Goal: Task Accomplishment & Management: Complete application form

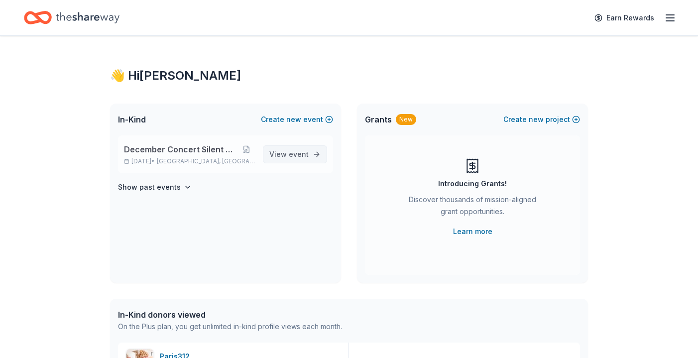
click at [287, 153] on span "View event" at bounding box center [288, 154] width 39 height 12
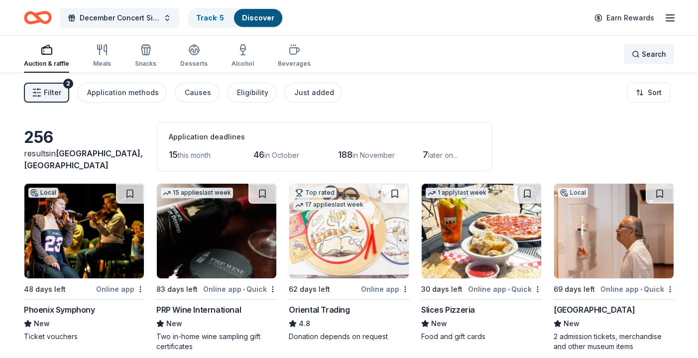
click at [641, 54] on div "Search" at bounding box center [648, 54] width 34 height 12
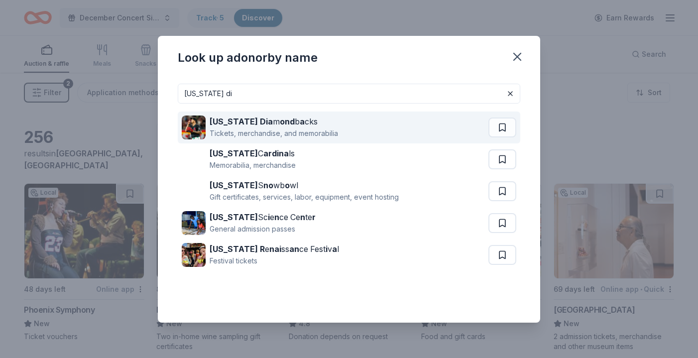
type input "arizona di"
click at [284, 126] on div "Arizona Dia m ond b a cks" at bounding box center [273, 121] width 128 height 12
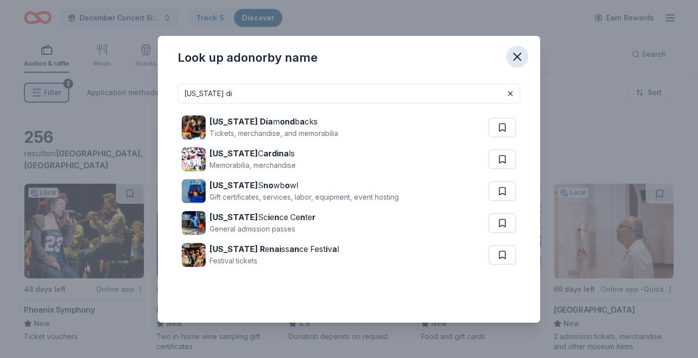
click at [520, 62] on icon "button" at bounding box center [517, 57] width 14 height 14
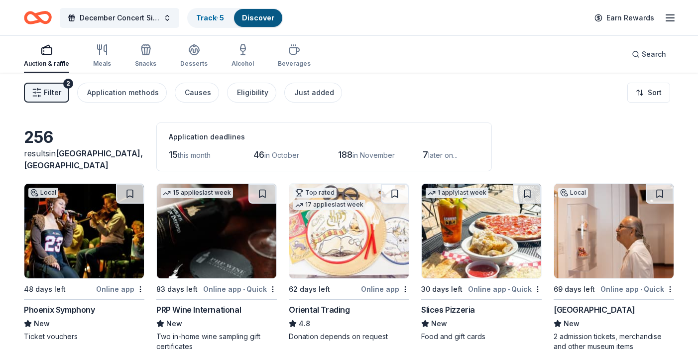
click at [58, 94] on span "Filter" at bounding box center [52, 93] width 17 height 12
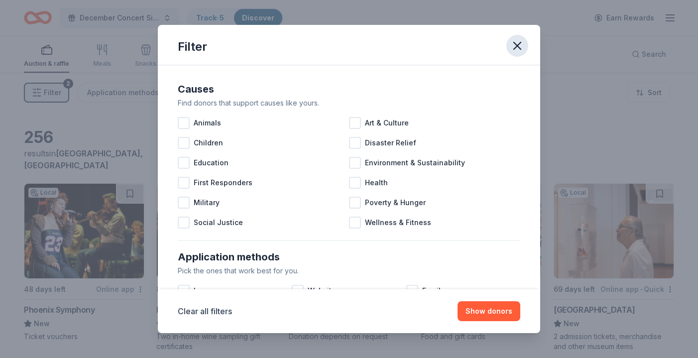
click at [522, 43] on icon "button" at bounding box center [517, 46] width 14 height 14
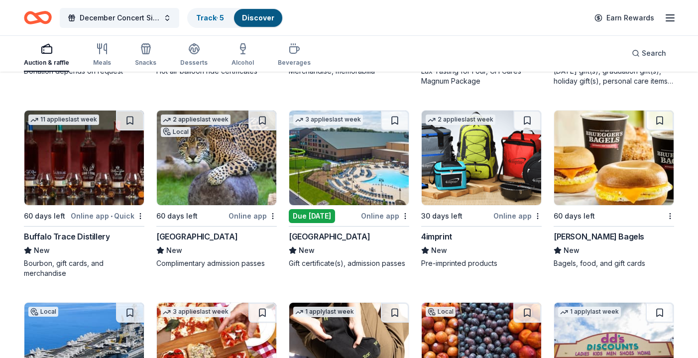
scroll to position [2947, 0]
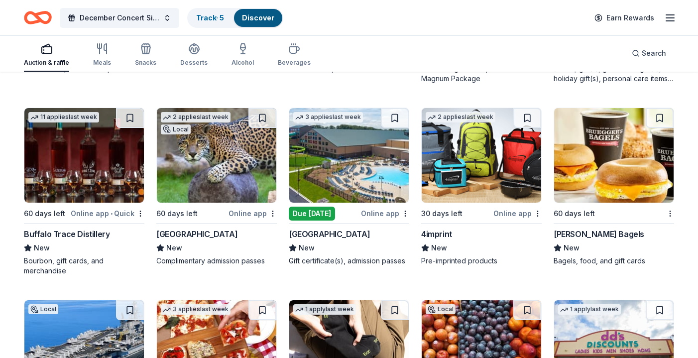
click at [597, 233] on div "Bruegger's Bagels" at bounding box center [598, 234] width 91 height 12
click at [92, 233] on div "Buffalo Trace Distillery" at bounding box center [67, 234] width 86 height 12
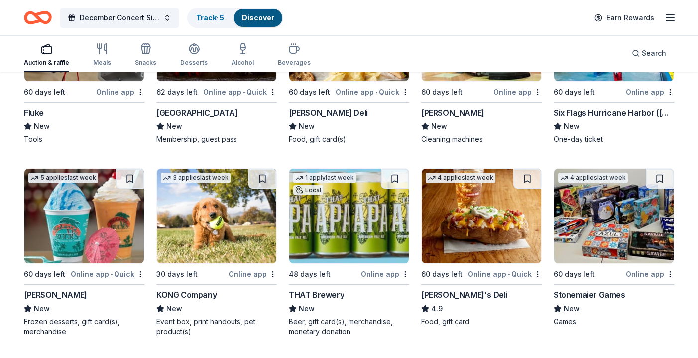
scroll to position [3453, 0]
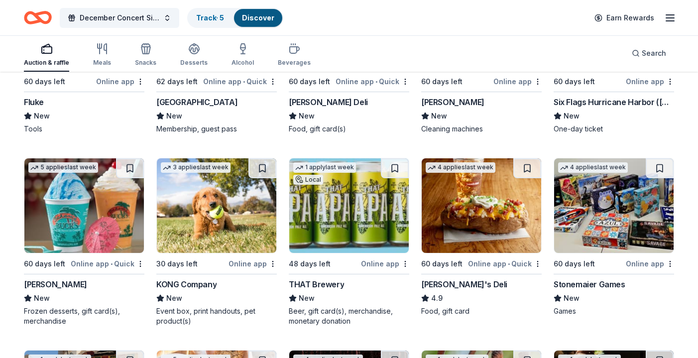
click at [322, 283] on div "THAT Brewery" at bounding box center [316, 284] width 55 height 12
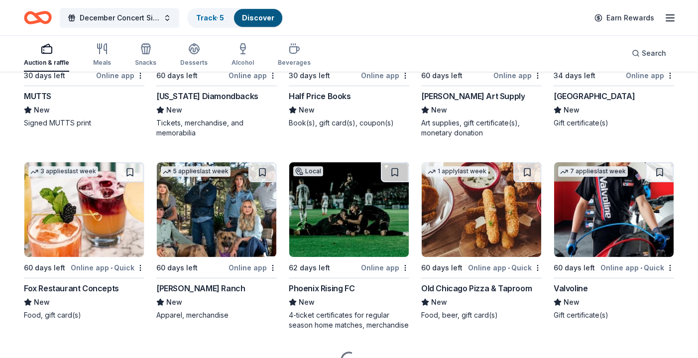
scroll to position [4015, 0]
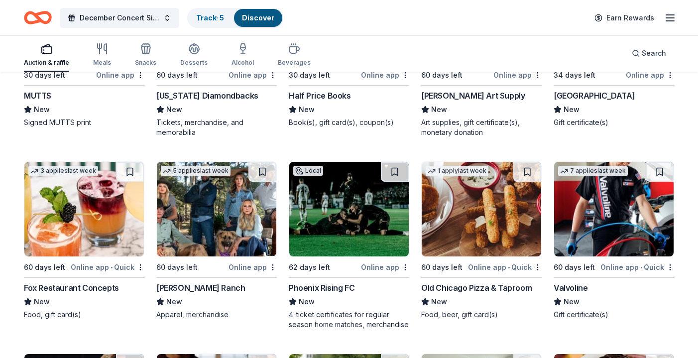
click at [486, 288] on div "Old Chicago Pizza & Taproom" at bounding box center [476, 288] width 110 height 12
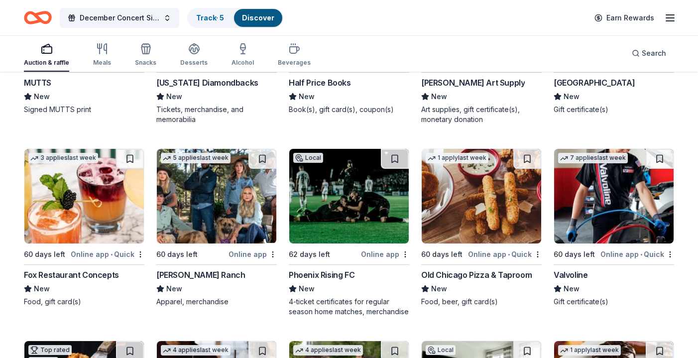
scroll to position [4032, 0]
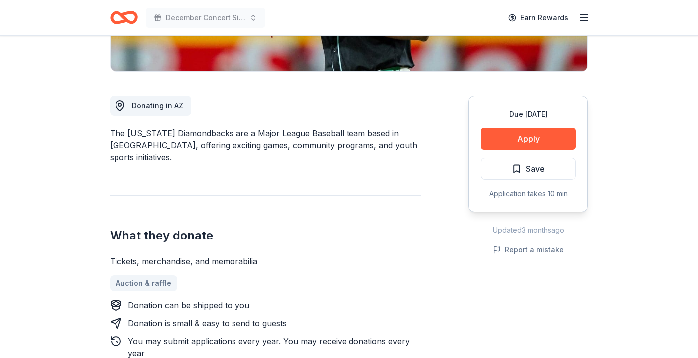
scroll to position [230, 0]
click at [523, 141] on button "Apply" at bounding box center [528, 139] width 95 height 22
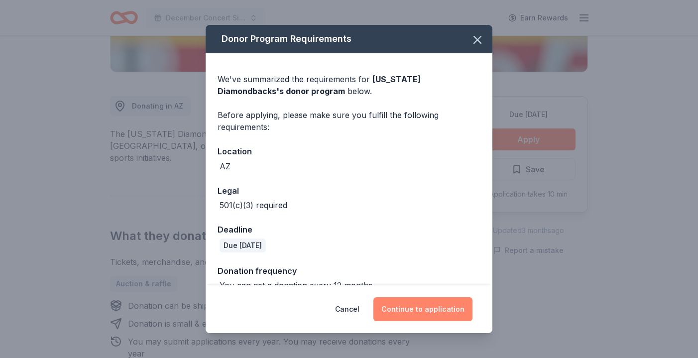
click at [412, 302] on button "Continue to application" at bounding box center [422, 309] width 99 height 24
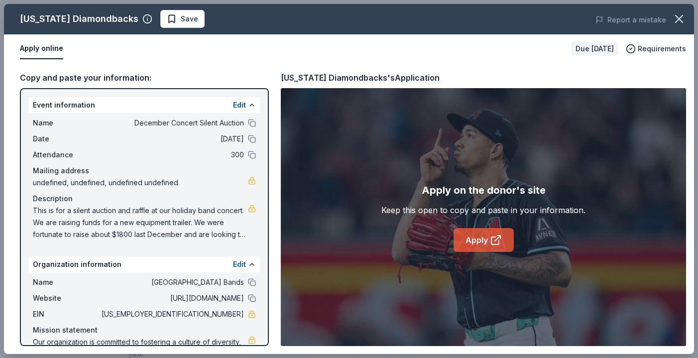
click at [468, 243] on link "Apply" at bounding box center [483, 240] width 60 height 24
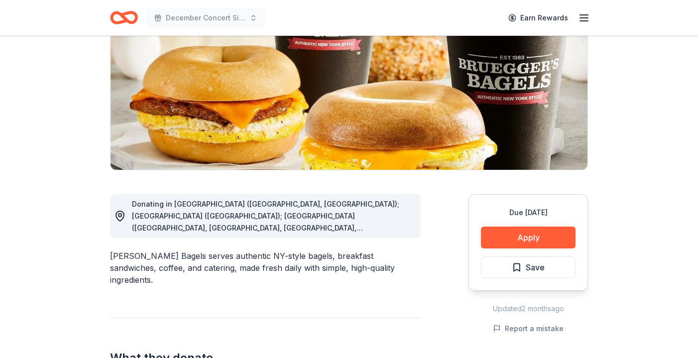
scroll to position [135, 0]
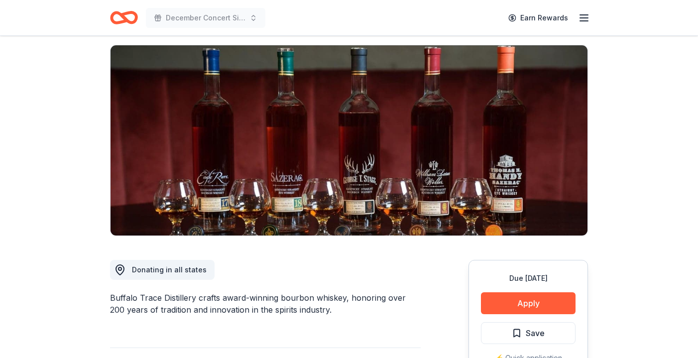
scroll to position [55, 0]
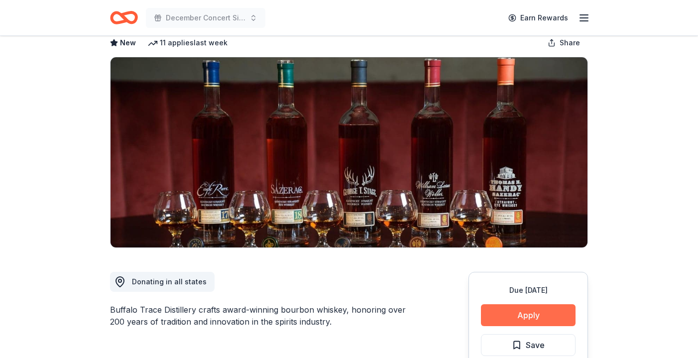
click at [522, 316] on button "Apply" at bounding box center [528, 315] width 95 height 22
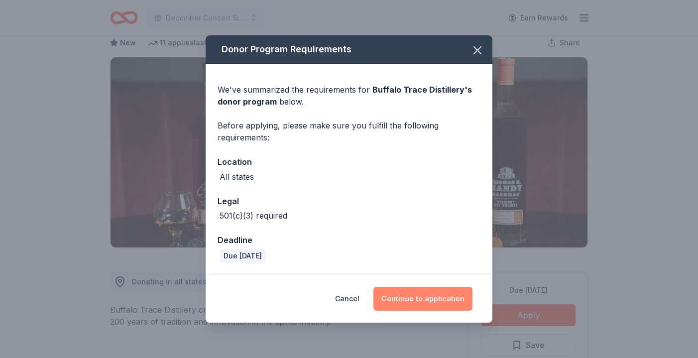
click at [438, 299] on button "Continue to application" at bounding box center [422, 299] width 99 height 24
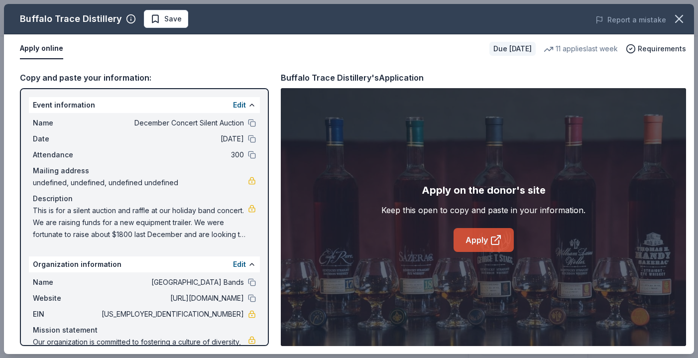
click at [489, 249] on link "Apply" at bounding box center [483, 240] width 60 height 24
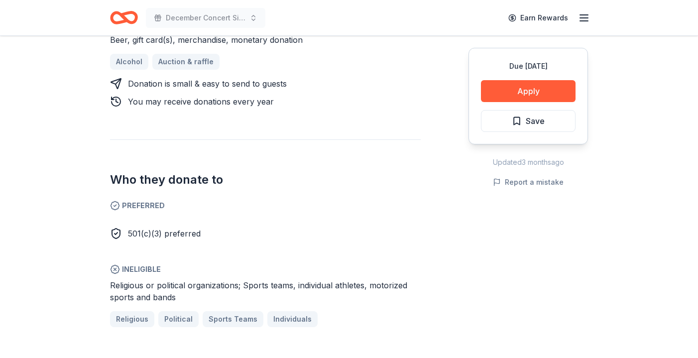
scroll to position [475, 0]
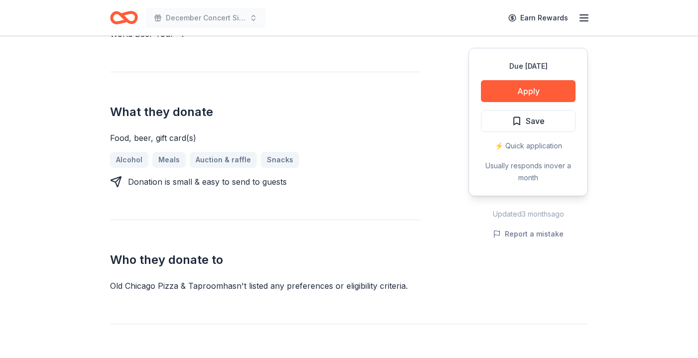
scroll to position [355, 0]
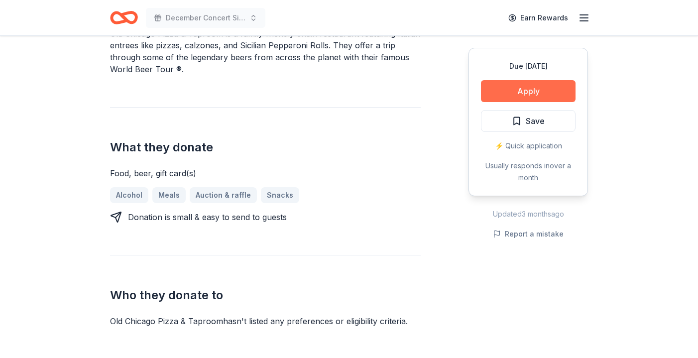
click at [523, 81] on button "Apply" at bounding box center [528, 91] width 95 height 22
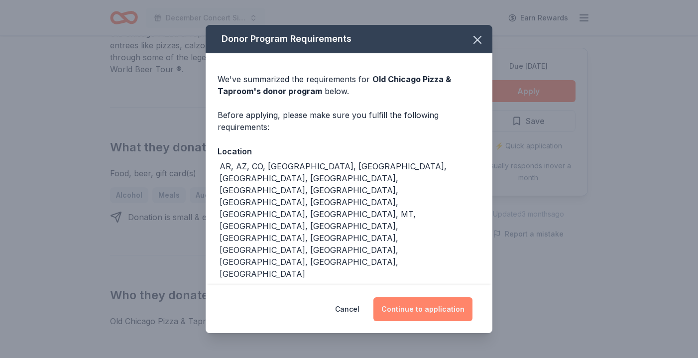
click at [442, 297] on button "Continue to application" at bounding box center [422, 309] width 99 height 24
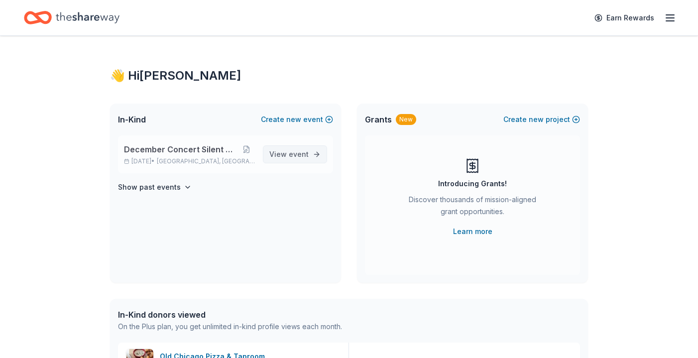
click at [303, 153] on span "event" at bounding box center [299, 154] width 20 height 8
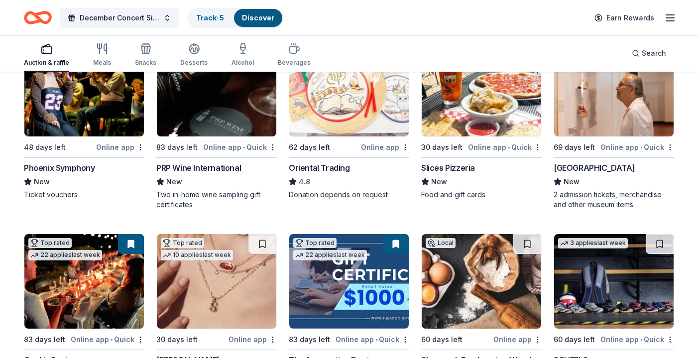
scroll to position [144, 0]
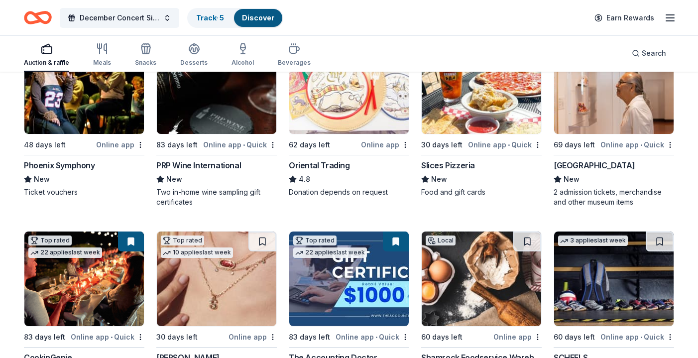
click at [452, 165] on div "Slices Pizzeria" at bounding box center [448, 165] width 54 height 12
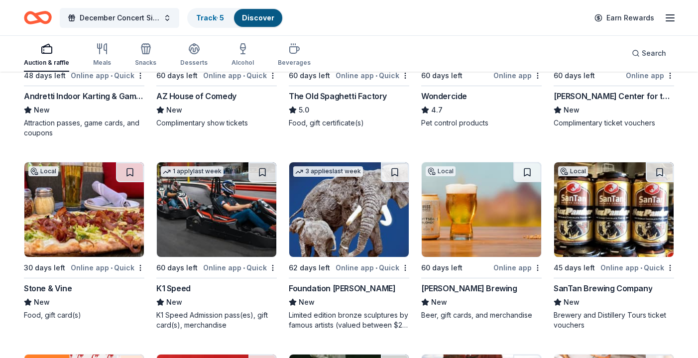
scroll to position [797, 0]
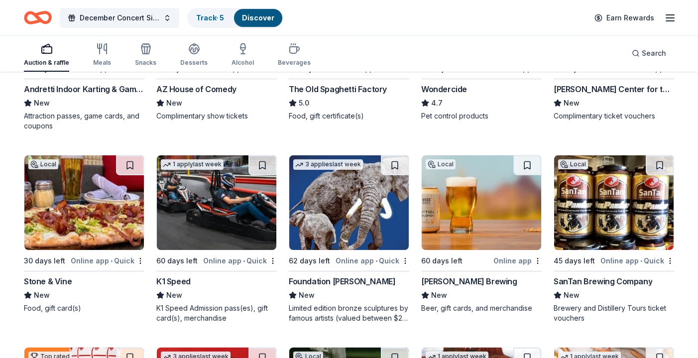
click at [64, 280] on div "Stone & Vine" at bounding box center [48, 281] width 48 height 12
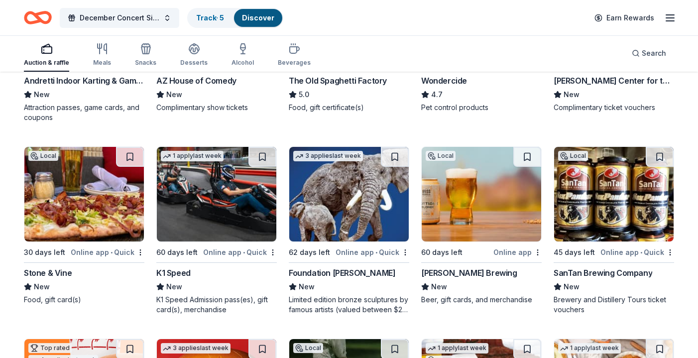
scroll to position [809, 0]
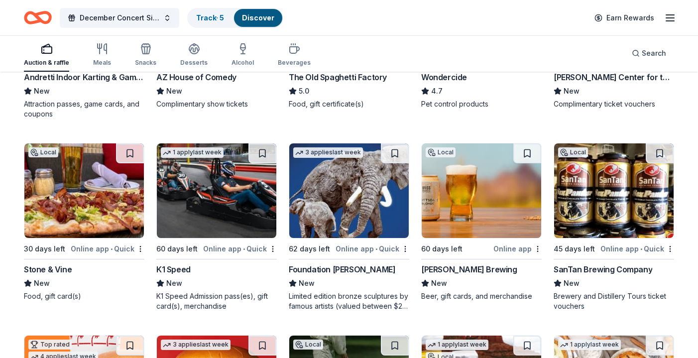
click at [453, 267] on div "[PERSON_NAME] Brewing" at bounding box center [469, 269] width 96 height 12
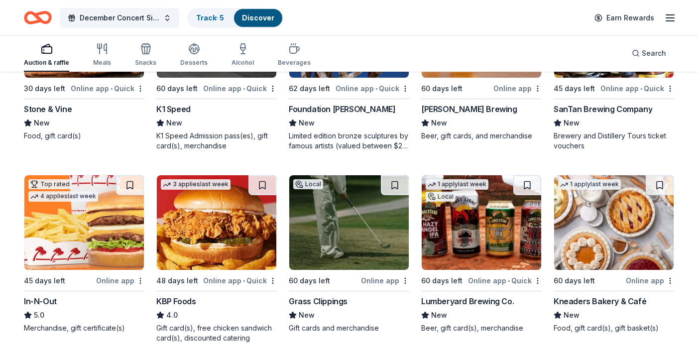
scroll to position [969, 0]
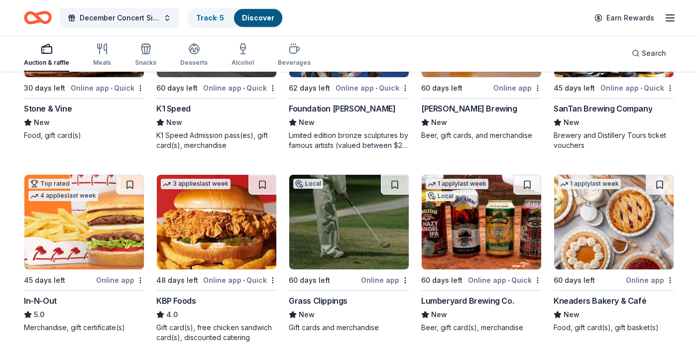
click at [475, 299] on div "Lumberyard Brewing Co." at bounding box center [467, 301] width 93 height 12
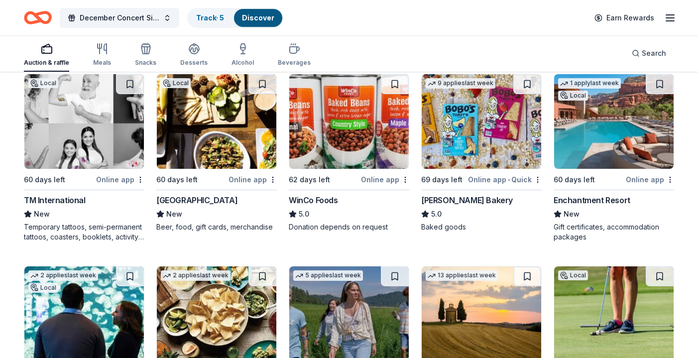
scroll to position [1445, 0]
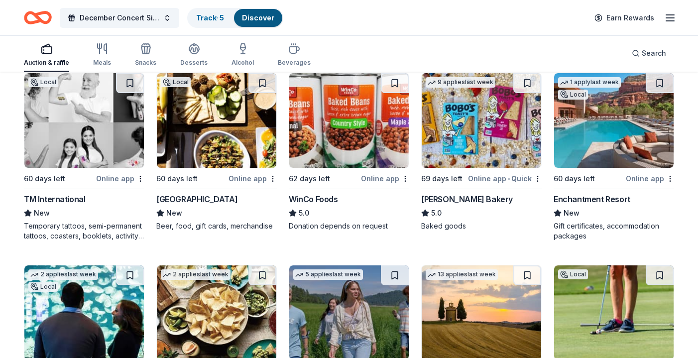
click at [228, 197] on div "[GEOGRAPHIC_DATA]" at bounding box center [196, 199] width 81 height 12
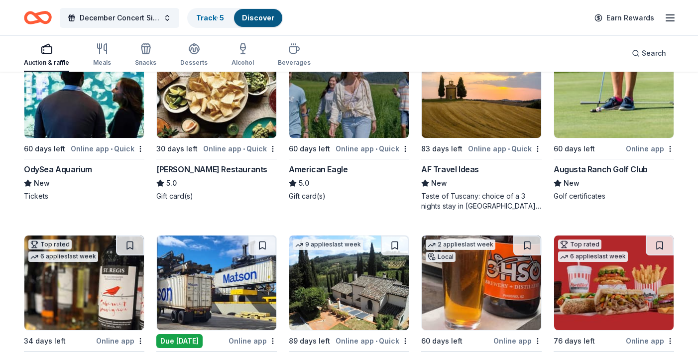
scroll to position [1673, 0]
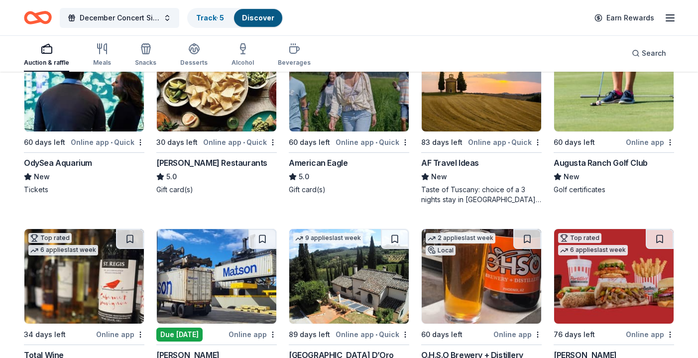
click at [570, 159] on div "Augusta Ranch Golf Club" at bounding box center [600, 163] width 94 height 12
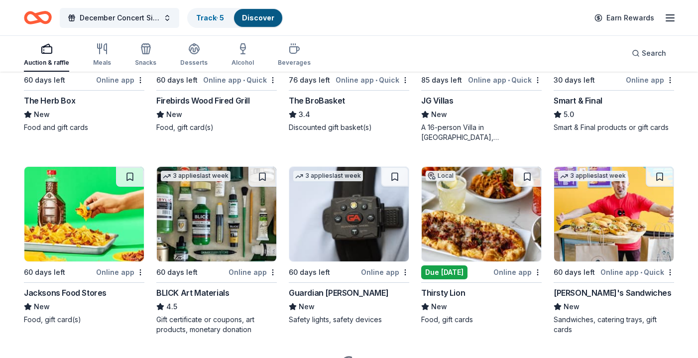
scroll to position [2506, 0]
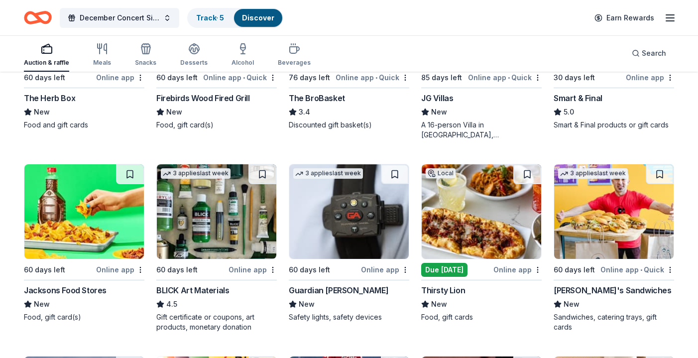
click at [580, 100] on div "Smart & Final" at bounding box center [577, 98] width 49 height 12
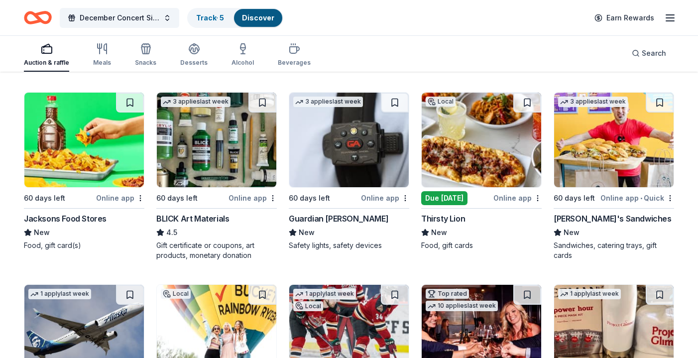
scroll to position [2580, 0]
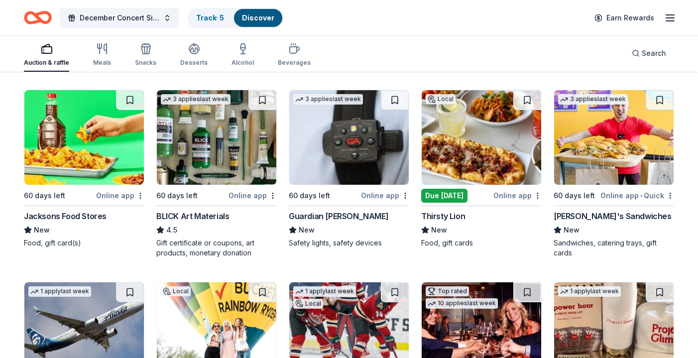
click at [353, 215] on div "Guardian Angel Device" at bounding box center [339, 216] width 100 height 12
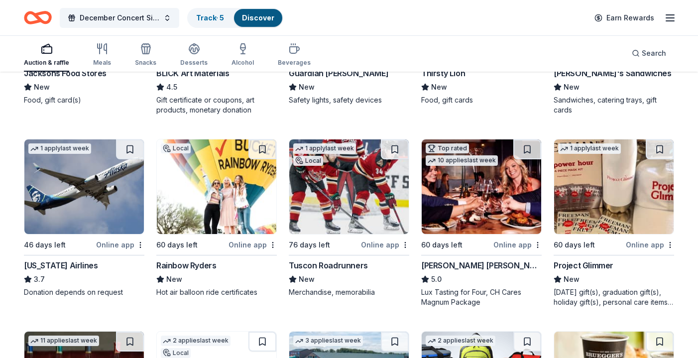
scroll to position [2729, 0]
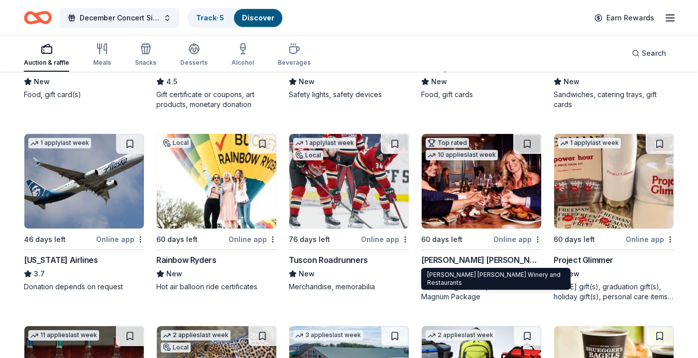
click at [482, 259] on div "Cooper's Hawk Winery and Restaurants" at bounding box center [481, 260] width 120 height 12
click at [453, 255] on div "Cooper's Hawk Winery and Restaurants" at bounding box center [481, 260] width 120 height 12
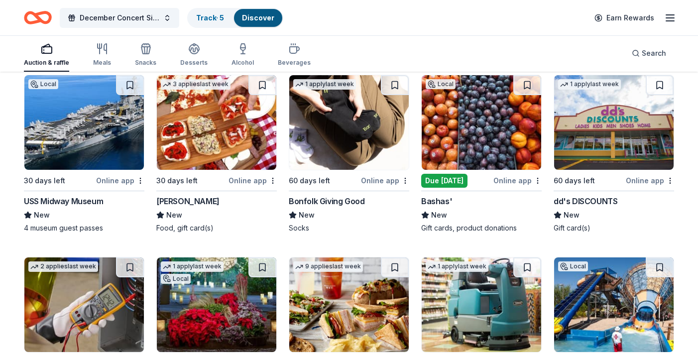
scroll to position [3173, 0]
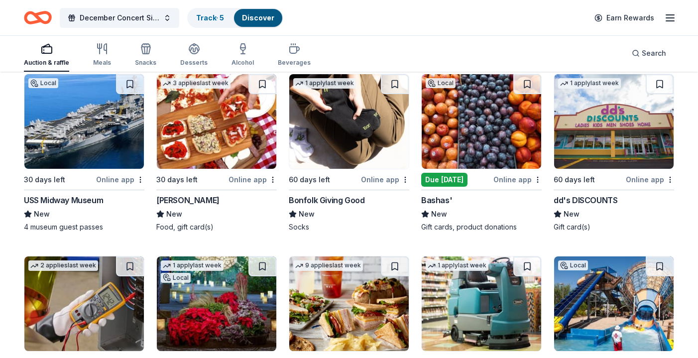
click at [346, 198] on div "Bonfolk Giving Good" at bounding box center [327, 200] width 76 height 12
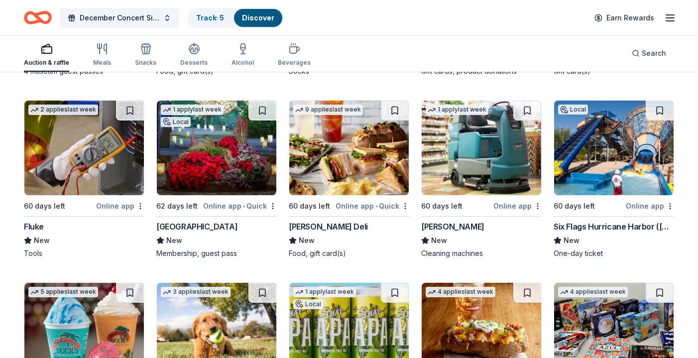
scroll to position [3330, 0]
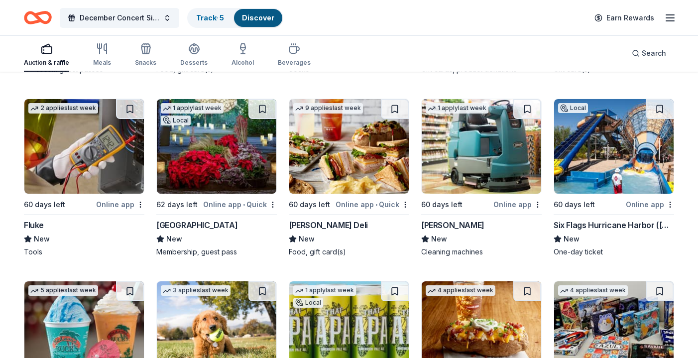
click at [319, 223] on div "McAlister's Deli" at bounding box center [328, 225] width 79 height 12
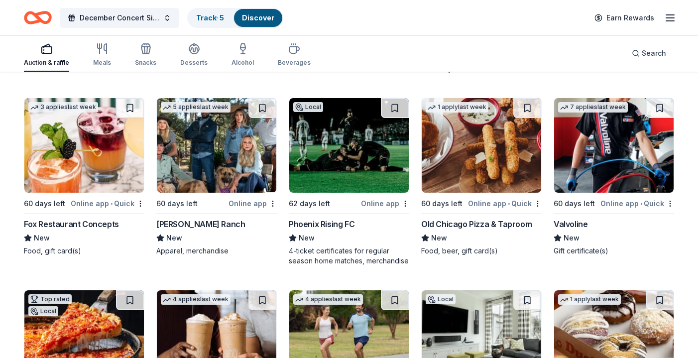
scroll to position [4083, 0]
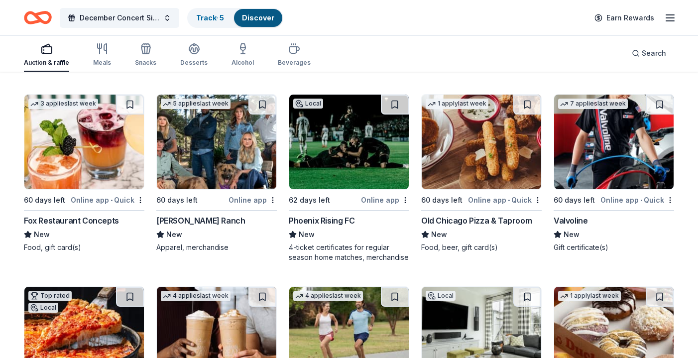
click at [96, 221] on div "Fox Restaurant Concepts" at bounding box center [71, 220] width 95 height 12
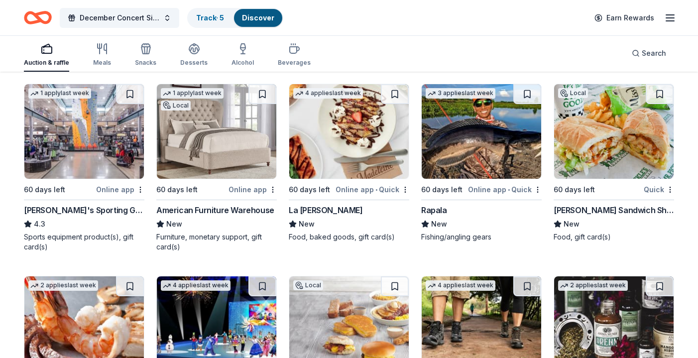
scroll to position [5053, 0]
click at [433, 210] on div "Rapala" at bounding box center [434, 211] width 26 height 12
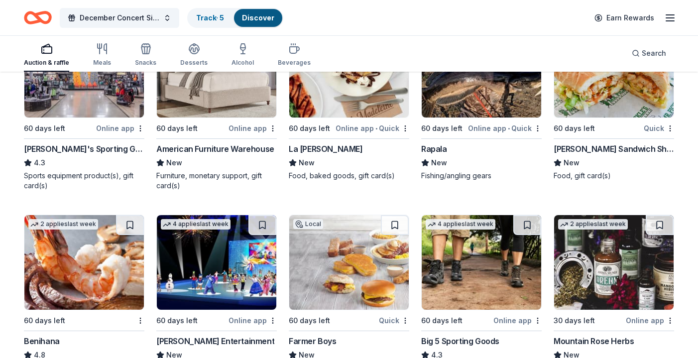
scroll to position [5122, 0]
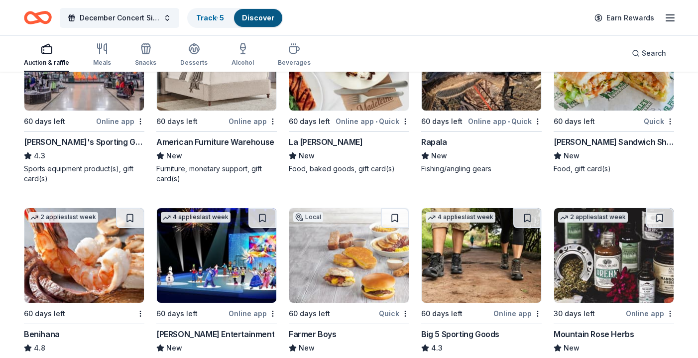
click at [599, 142] on div "Mr. Pickle's Sandwich Shop" at bounding box center [613, 142] width 120 height 12
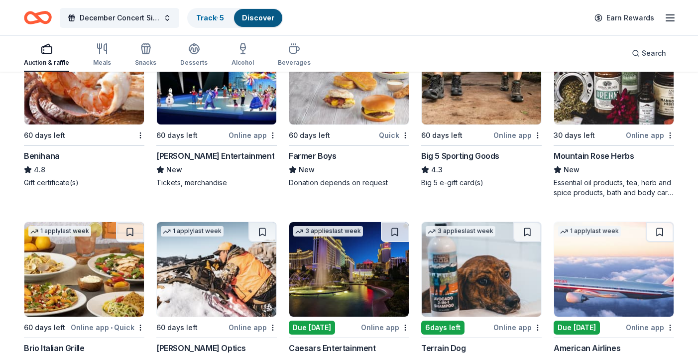
scroll to position [5299, 0]
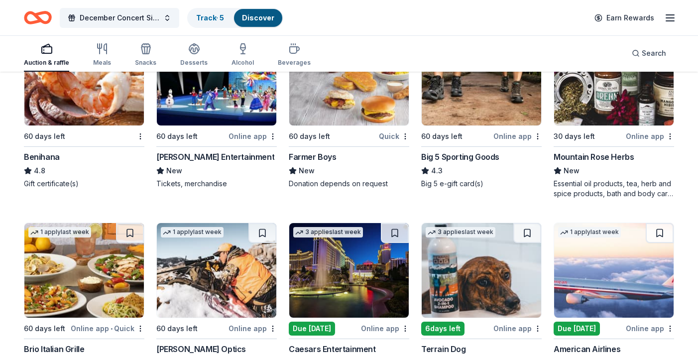
click at [610, 155] on div "Mountain Rose Herbs" at bounding box center [593, 157] width 80 height 12
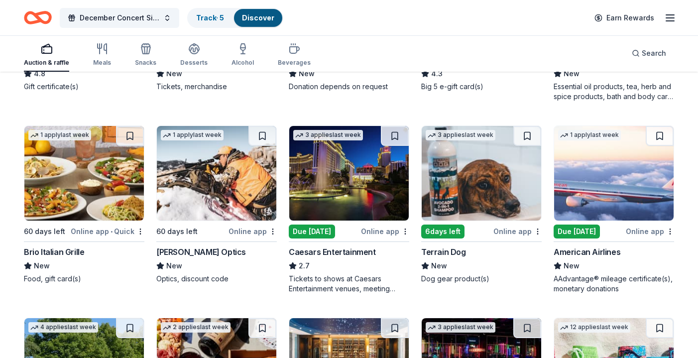
scroll to position [5412, 0]
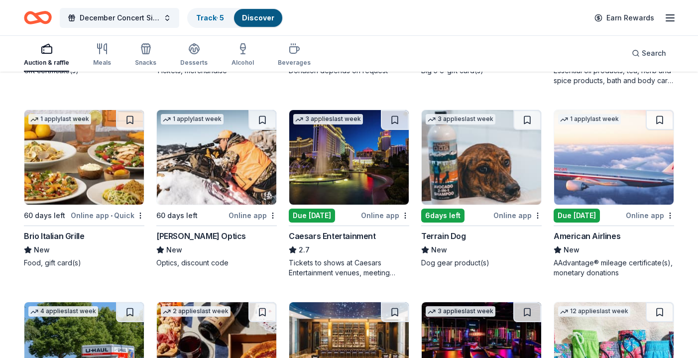
click at [363, 237] on div "Caesars Entertainment" at bounding box center [332, 236] width 87 height 12
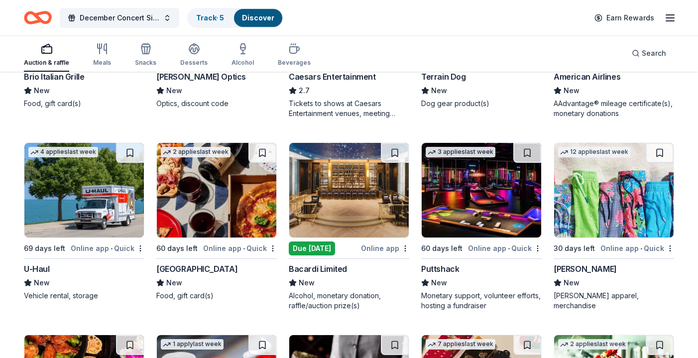
scroll to position [5579, 0]
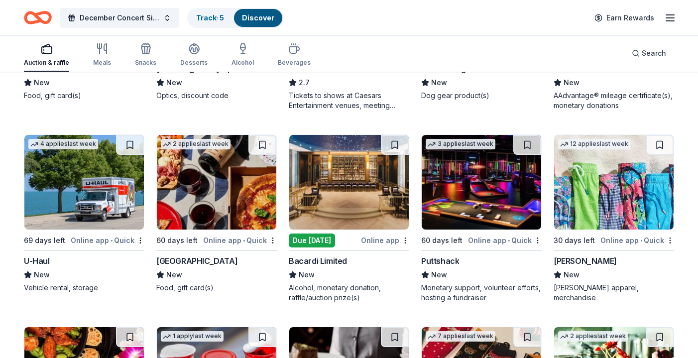
click at [327, 261] on div "Bacardi Limited" at bounding box center [318, 261] width 58 height 12
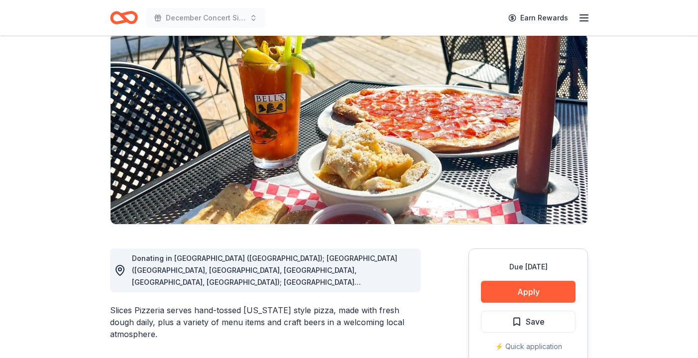
scroll to position [80, 0]
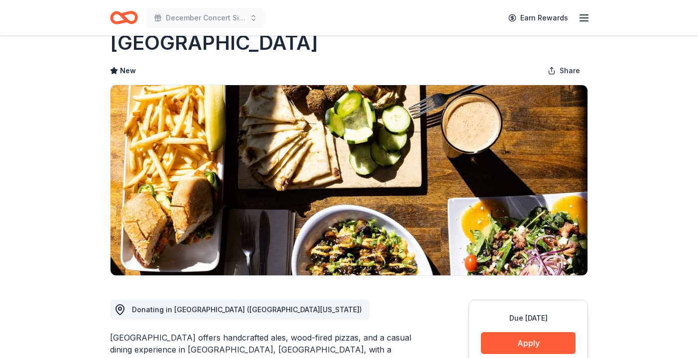
scroll to position [28, 0]
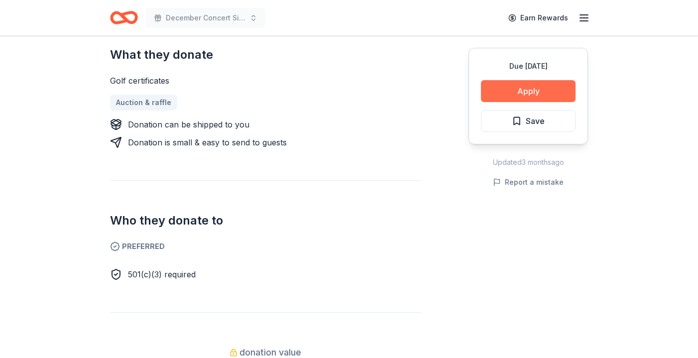
scroll to position [416, 0]
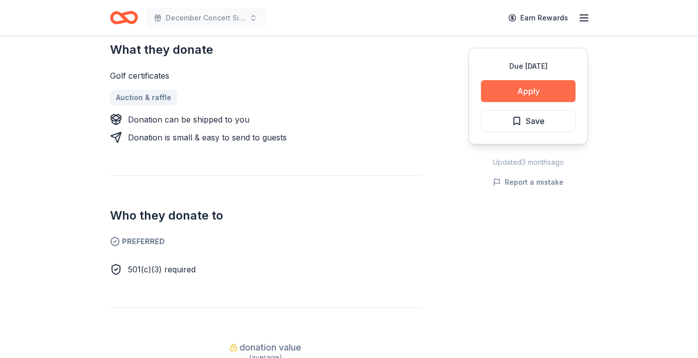
click at [536, 92] on button "Apply" at bounding box center [528, 91] width 95 height 22
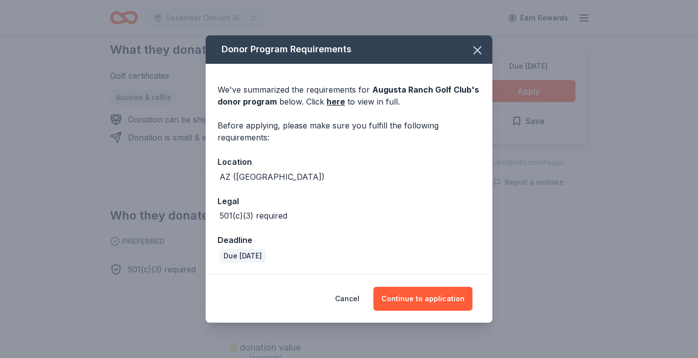
click at [437, 311] on div "Cancel Continue to application" at bounding box center [348, 299] width 287 height 48
click at [436, 295] on button "Continue to application" at bounding box center [422, 299] width 99 height 24
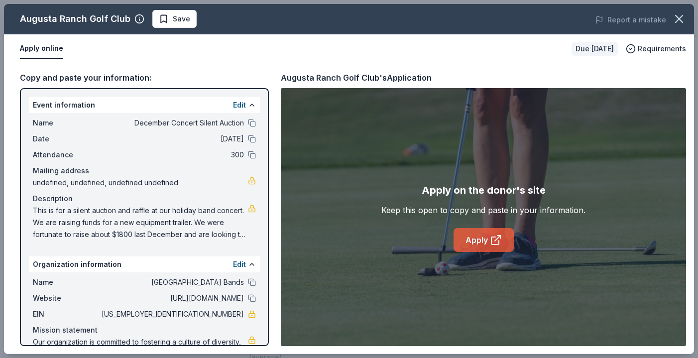
click at [485, 246] on link "Apply" at bounding box center [483, 240] width 60 height 24
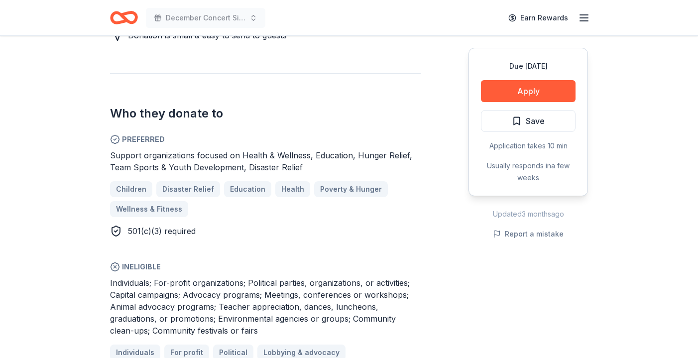
scroll to position [506, 0]
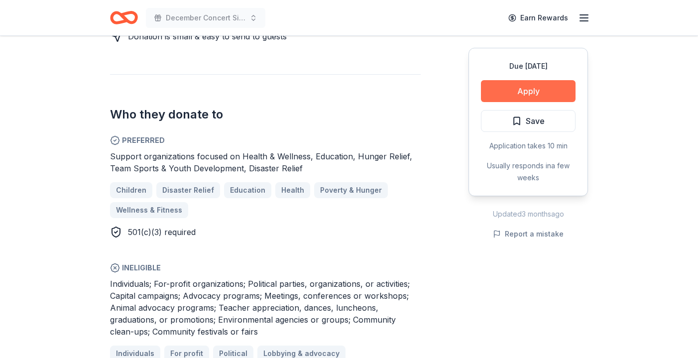
click at [516, 94] on button "Apply" at bounding box center [528, 91] width 95 height 22
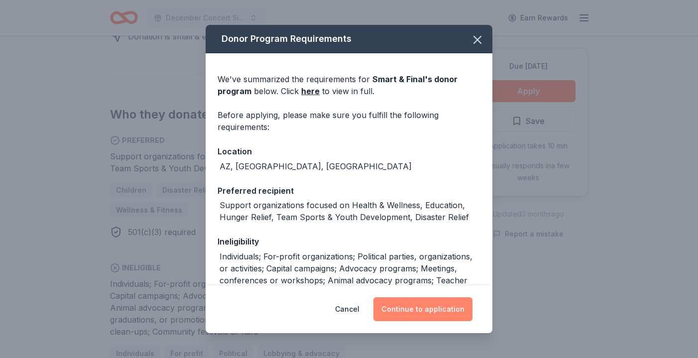
click at [409, 309] on button "Continue to application" at bounding box center [422, 309] width 99 height 24
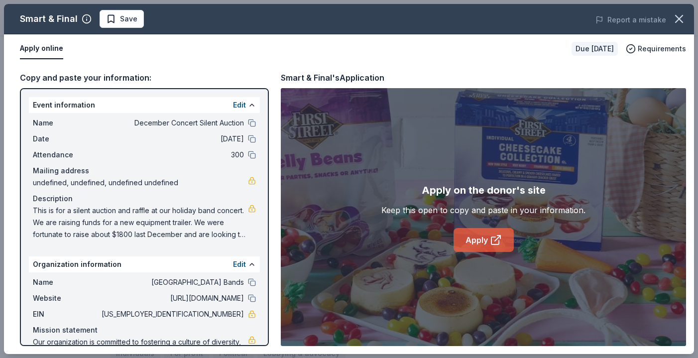
click at [472, 244] on link "Apply" at bounding box center [483, 240] width 60 height 24
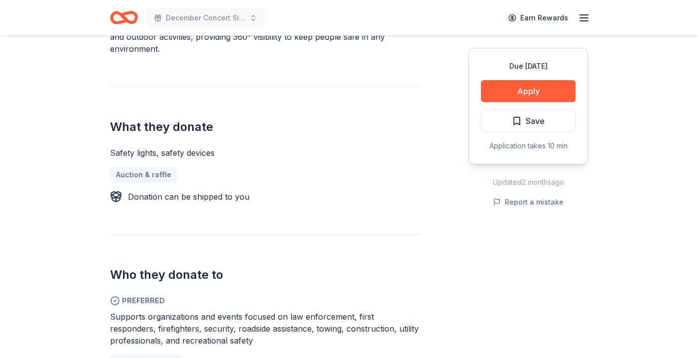
scroll to position [341, 0]
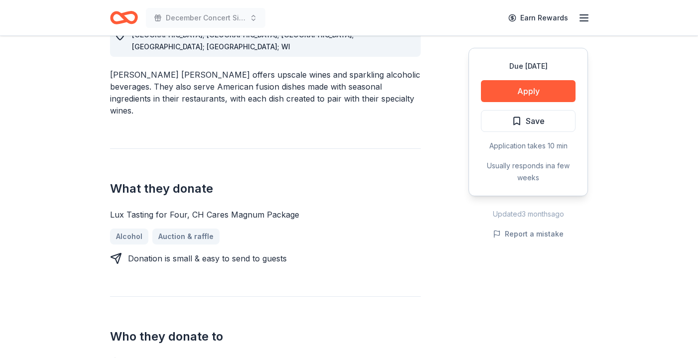
scroll to position [338, 0]
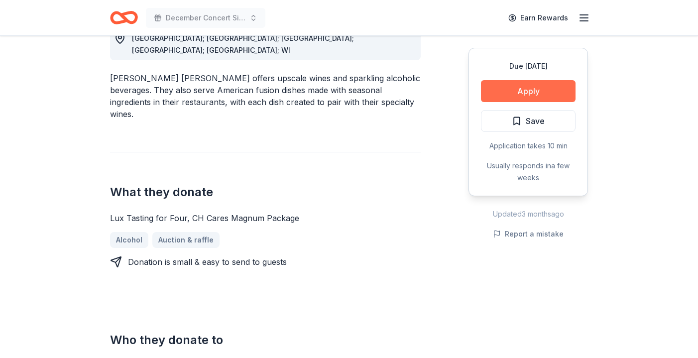
click at [526, 88] on button "Apply" at bounding box center [528, 91] width 95 height 22
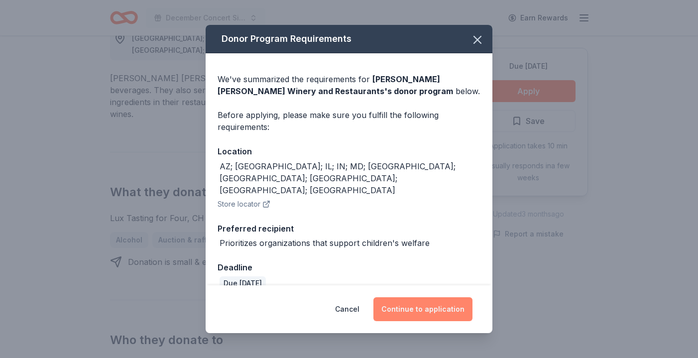
click at [438, 306] on button "Continue to application" at bounding box center [422, 309] width 99 height 24
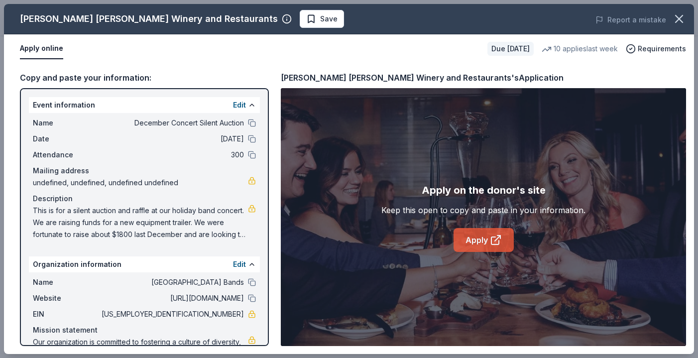
click at [489, 239] on link "Apply" at bounding box center [483, 240] width 60 height 24
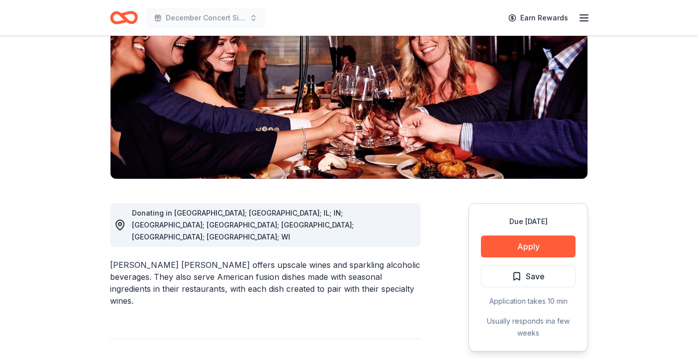
scroll to position [228, 0]
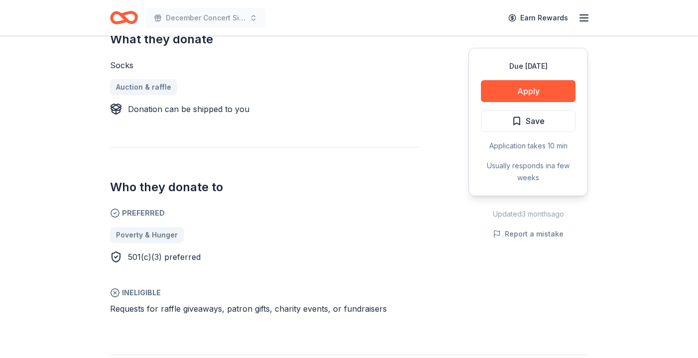
scroll to position [430, 0]
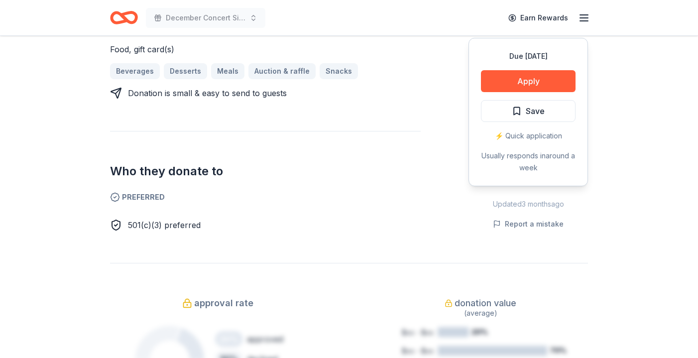
scroll to position [469, 0]
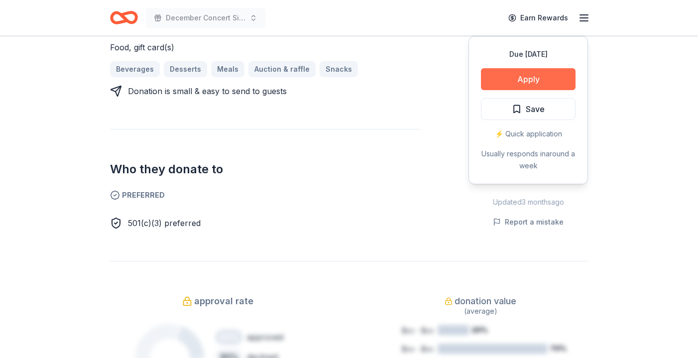
click at [529, 68] on button "Apply" at bounding box center [528, 79] width 95 height 22
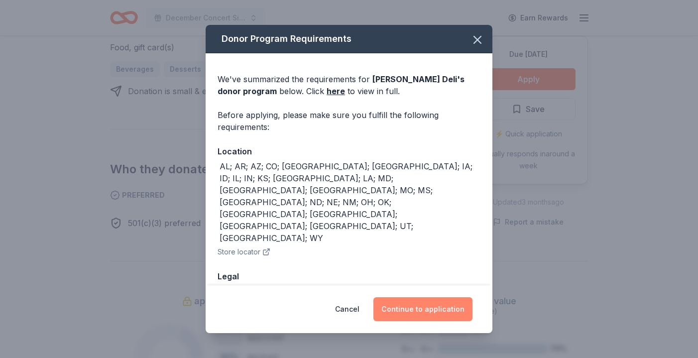
click at [412, 306] on button "Continue to application" at bounding box center [422, 309] width 99 height 24
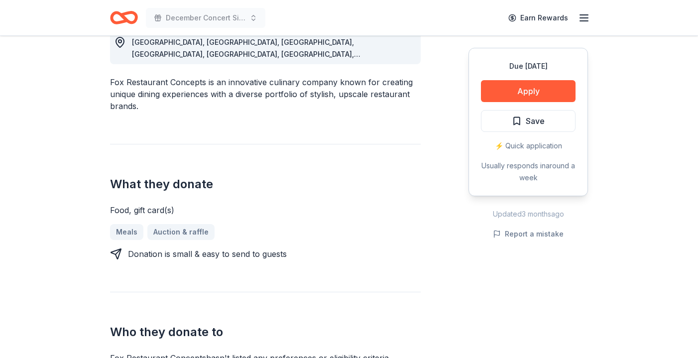
scroll to position [301, 0]
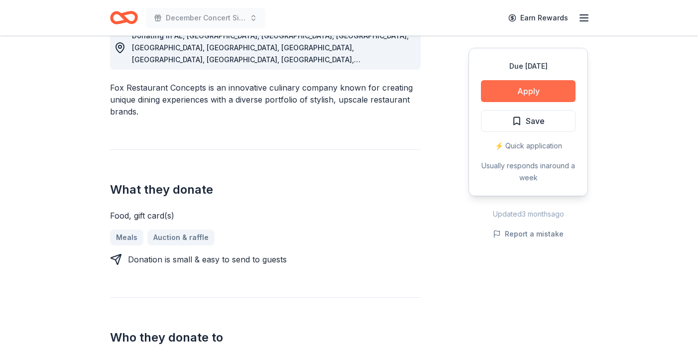
click at [513, 94] on button "Apply" at bounding box center [528, 91] width 95 height 22
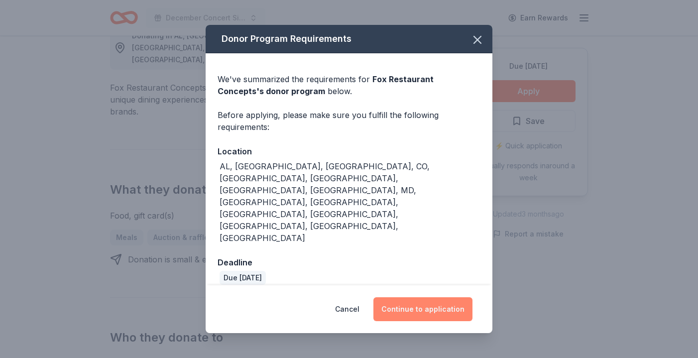
click at [434, 297] on button "Continue to application" at bounding box center [422, 309] width 99 height 24
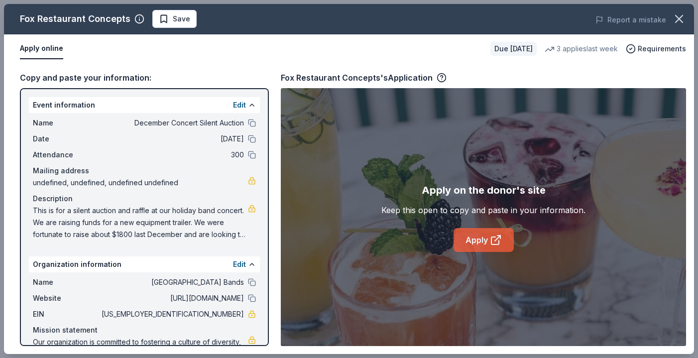
click at [497, 244] on icon at bounding box center [494, 240] width 7 height 7
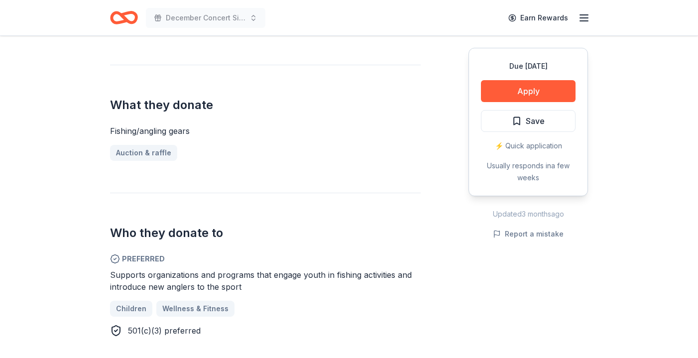
scroll to position [378, 0]
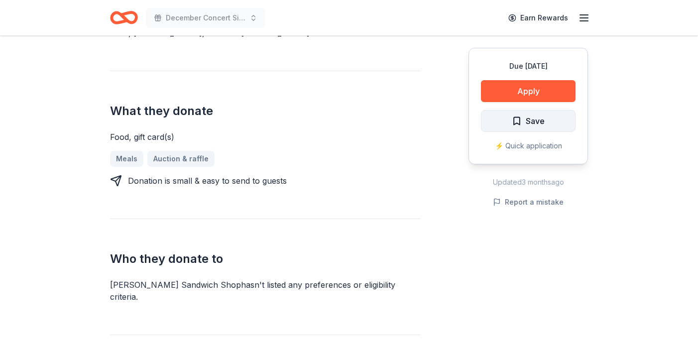
scroll to position [354, 0]
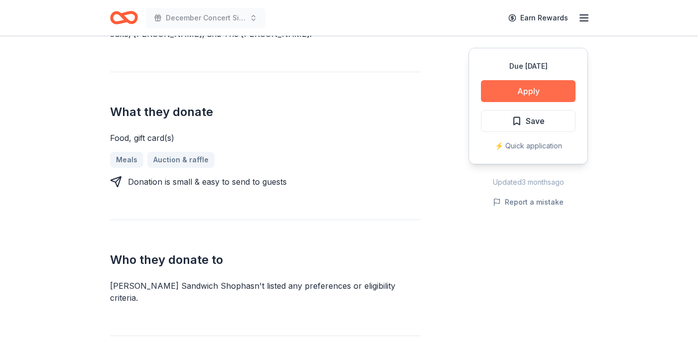
click at [529, 90] on button "Apply" at bounding box center [528, 91] width 95 height 22
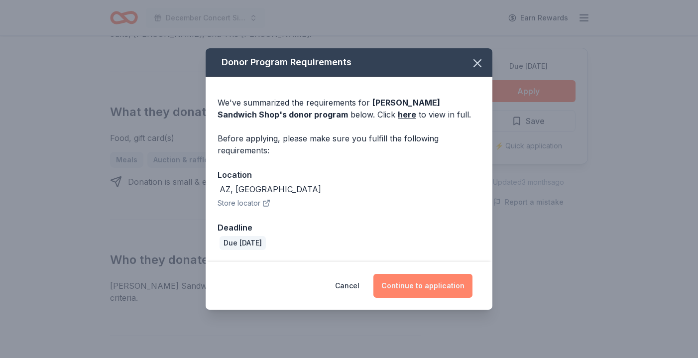
click at [441, 289] on button "Continue to application" at bounding box center [422, 286] width 99 height 24
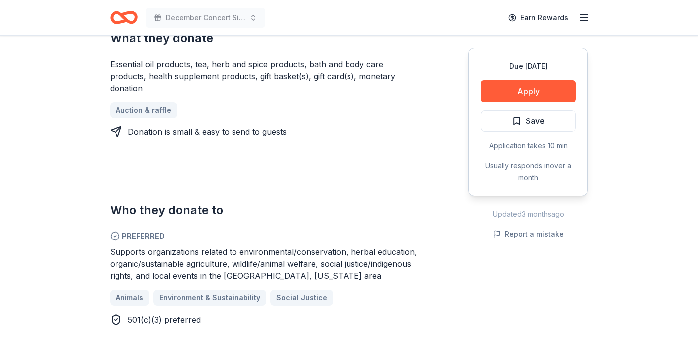
scroll to position [429, 0]
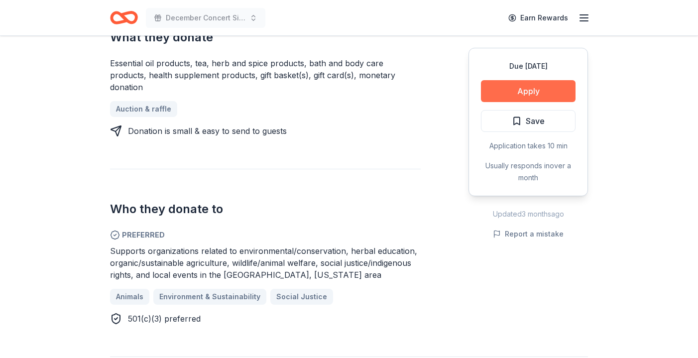
click at [529, 91] on button "Apply" at bounding box center [528, 91] width 95 height 22
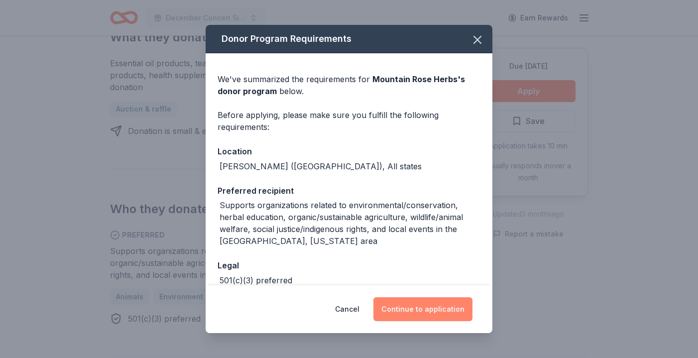
click at [430, 307] on button "Continue to application" at bounding box center [422, 309] width 99 height 24
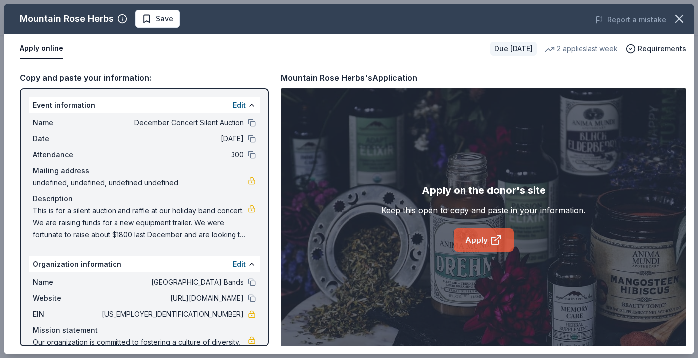
click at [488, 236] on link "Apply" at bounding box center [483, 240] width 60 height 24
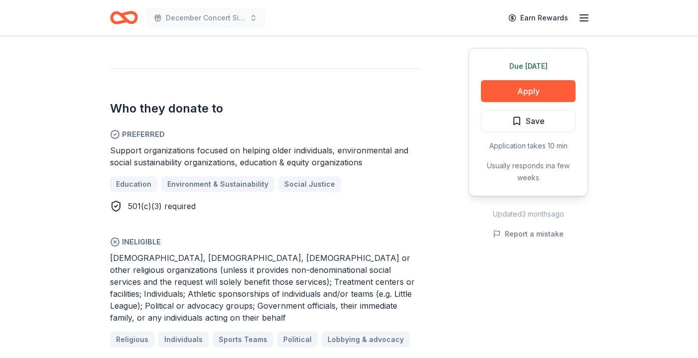
scroll to position [530, 0]
click at [528, 96] on button "Apply" at bounding box center [528, 91] width 95 height 22
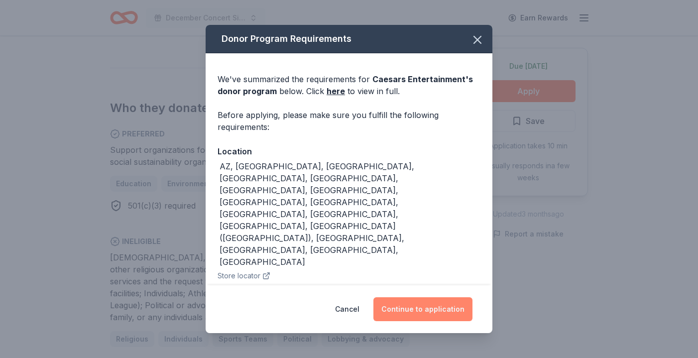
click at [438, 308] on button "Continue to application" at bounding box center [422, 309] width 99 height 24
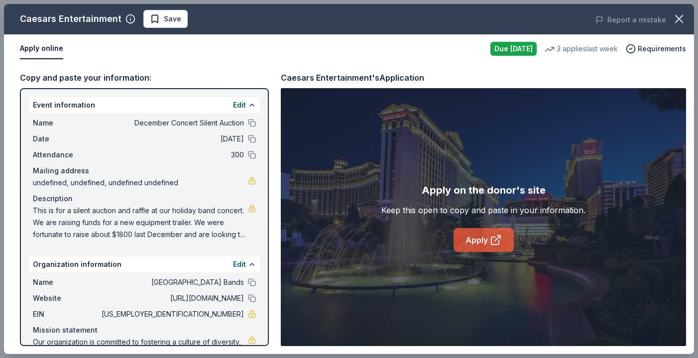
click at [484, 243] on link "Apply" at bounding box center [483, 240] width 60 height 24
click at [485, 241] on link "Apply" at bounding box center [483, 240] width 60 height 24
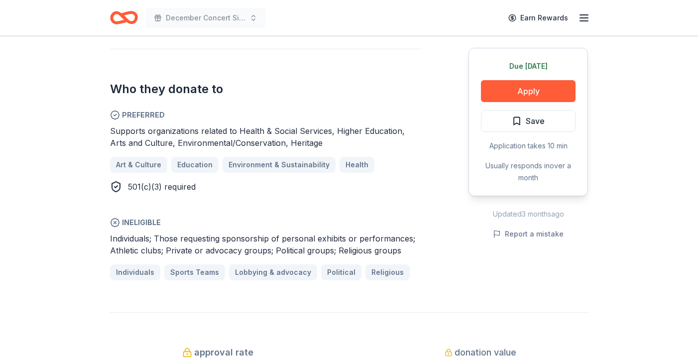
scroll to position [526, 0]
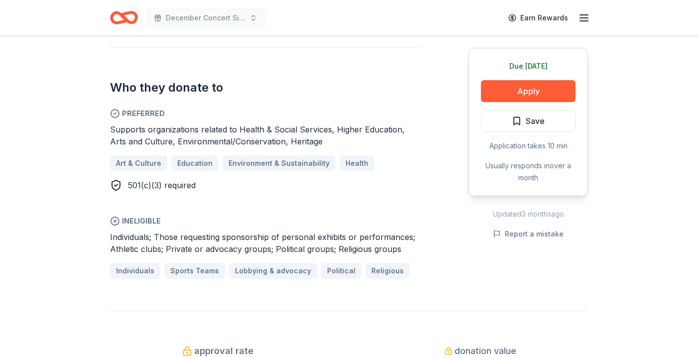
click at [527, 79] on div "Due [DATE] Apply Save Application takes 10 min Usually responds in over a month" at bounding box center [527, 122] width 119 height 148
click at [523, 96] on button "Apply" at bounding box center [528, 91] width 95 height 22
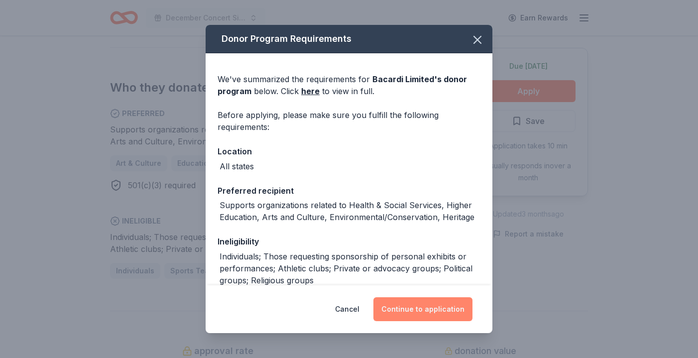
click at [418, 309] on button "Continue to application" at bounding box center [422, 309] width 99 height 24
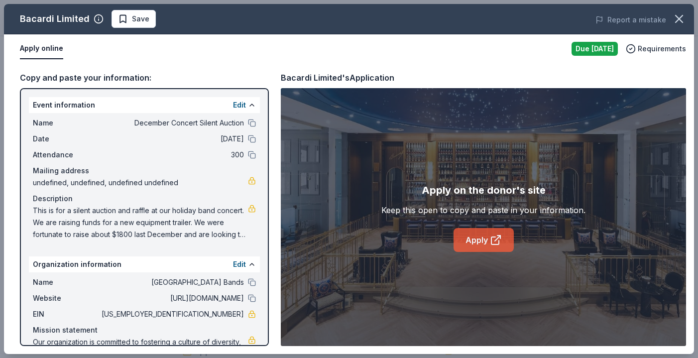
click at [491, 243] on icon at bounding box center [494, 240] width 7 height 7
